Goal: Transaction & Acquisition: Purchase product/service

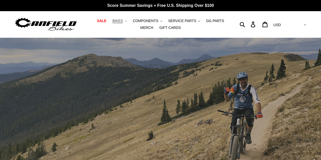
click at [118, 22] on button "BIKES .cls-1{fill:#231f20}" at bounding box center [119, 21] width 19 height 7
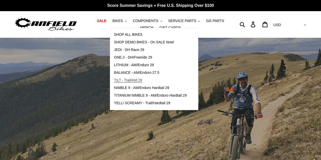
click at [118, 81] on span "TILT - Trail/AM 29" at bounding box center [128, 80] width 28 height 4
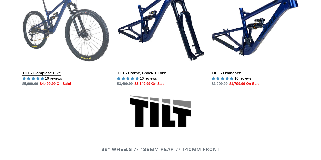
click at [52, 71] on link "TILT - Complete Bike" at bounding box center [65, 33] width 87 height 107
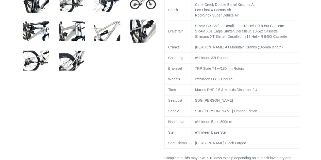
scroll to position [296, 0]
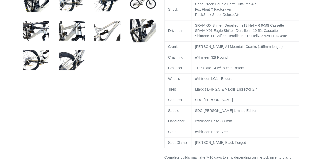
select select "highest-rating"
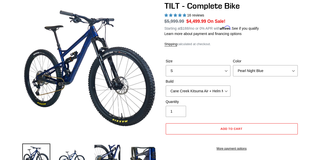
scroll to position [0, 0]
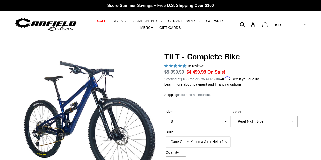
click at [146, 19] on span "COMPONENTS" at bounding box center [145, 21] width 25 height 4
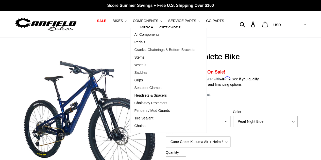
click at [142, 50] on span "Cranks, Chainrings & Bottom-Brackets" at bounding box center [164, 50] width 61 height 4
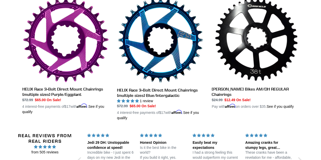
scroll to position [415, 0]
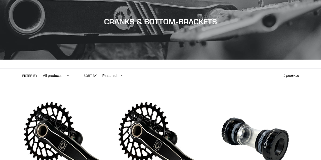
scroll to position [0, 0]
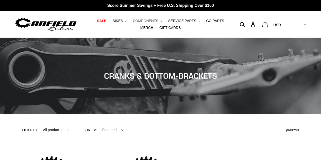
click at [146, 22] on span "COMPONENTS" at bounding box center [145, 21] width 25 height 4
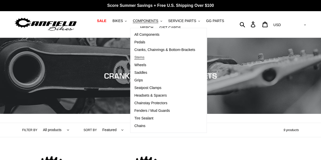
click at [135, 57] on span "Stems" at bounding box center [139, 57] width 10 height 4
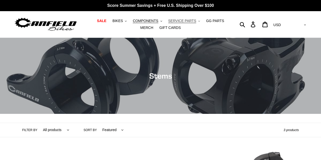
click at [180, 20] on span "SERVICE PARTS" at bounding box center [182, 21] width 28 height 4
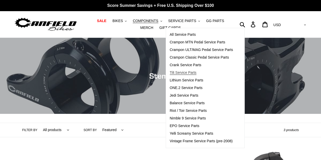
click at [182, 71] on span "Tilt Service Parts" at bounding box center [183, 73] width 27 height 4
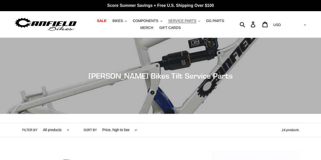
click at [179, 21] on span "SERVICE PARTS" at bounding box center [182, 21] width 28 height 4
click at [150, 19] on button "COMPONENTS .cls-1{fill:#231f20}" at bounding box center [147, 21] width 34 height 7
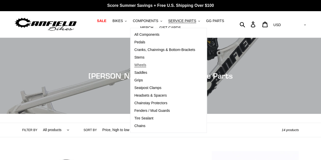
click at [135, 66] on span "Wheels" at bounding box center [140, 65] width 12 height 4
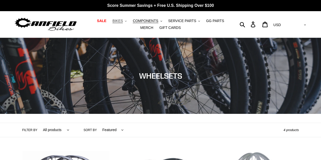
click at [113, 23] on span "BIKES" at bounding box center [117, 21] width 10 height 4
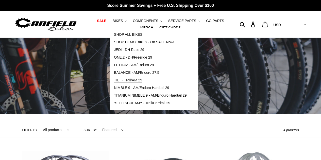
click at [123, 81] on span "TILT - Trail/AM 29" at bounding box center [128, 80] width 28 height 4
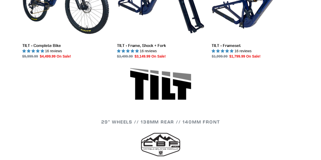
scroll to position [208, 0]
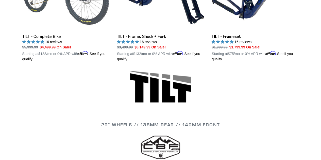
click at [57, 39] on link "TILT - Complete Bike" at bounding box center [65, 2] width 87 height 119
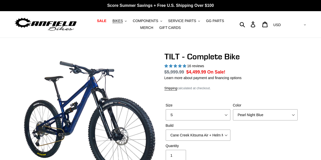
select select "highest-rating"
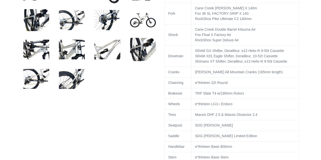
scroll to position [276, 0]
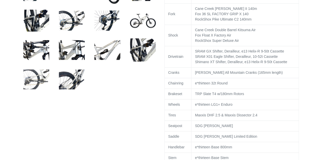
click at [41, 81] on img at bounding box center [36, 80] width 28 height 28
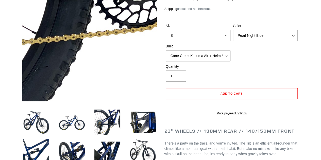
scroll to position [86, 0]
